Goal: Obtain resource: Download file/media

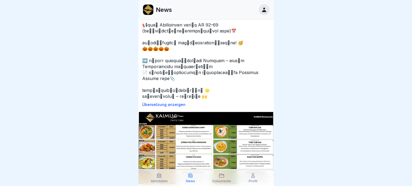
scroll to position [190, 0]
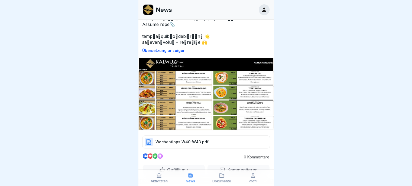
click at [206, 111] on img at bounding box center [205, 94] width 135 height 74
click at [120, 15] on div at bounding box center [206, 93] width 412 height 186
click at [225, 177] on div "Dokumente" at bounding box center [222, 178] width 29 height 10
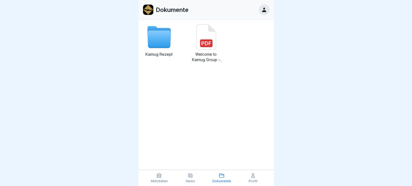
click at [208, 51] on div "Welcome to Kaimug Group - 2025.pdf" at bounding box center [206, 43] width 33 height 38
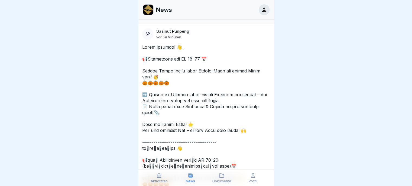
click at [224, 179] on div "Dokumente" at bounding box center [222, 178] width 29 height 10
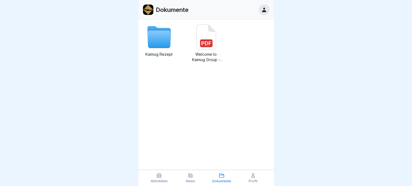
click at [159, 40] on icon at bounding box center [158, 39] width 23 height 17
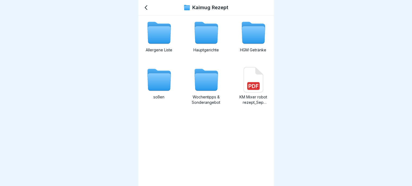
click at [206, 81] on icon at bounding box center [206, 82] width 23 height 17
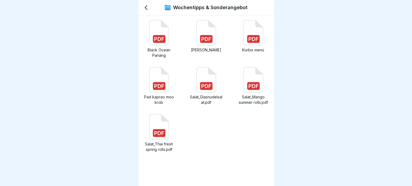
click at [256, 40] on icon at bounding box center [253, 32] width 19 height 25
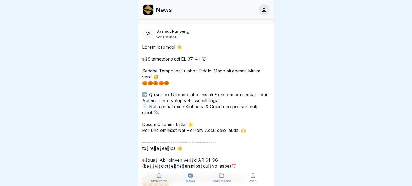
click at [223, 176] on icon at bounding box center [221, 175] width 5 height 5
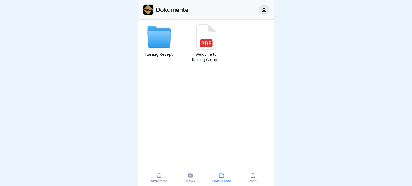
click at [163, 43] on icon at bounding box center [158, 39] width 23 height 17
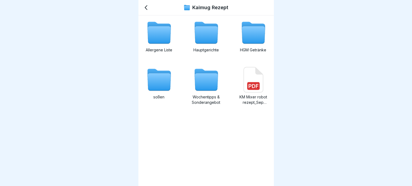
click at [210, 83] on icon at bounding box center [206, 82] width 23 height 17
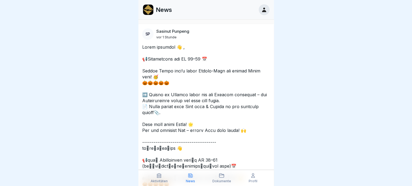
click at [219, 177] on icon at bounding box center [221, 175] width 5 height 5
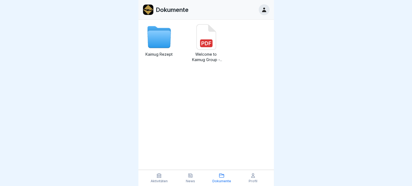
click at [156, 47] on icon at bounding box center [158, 39] width 23 height 17
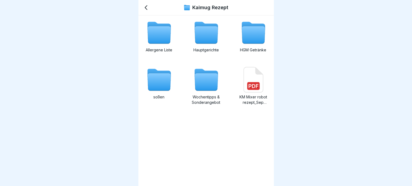
click at [211, 87] on icon at bounding box center [206, 82] width 23 height 17
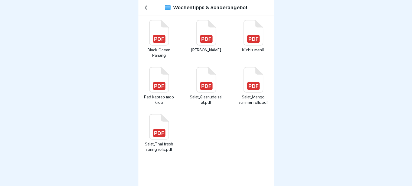
drag, startPoint x: 251, startPoint y: 42, endPoint x: 251, endPoint y: 38, distance: 4.1
click at [251, 38] on icon at bounding box center [253, 33] width 26 height 26
